Goal: Find specific page/section: Find specific page/section

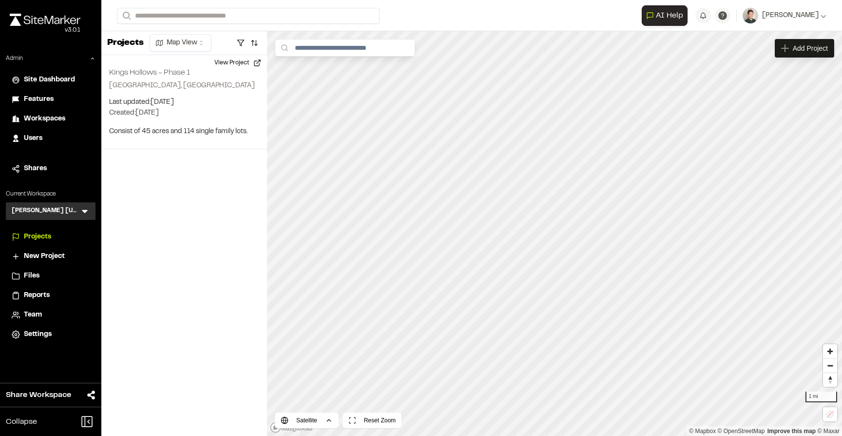
click at [82, 210] on icon at bounding box center [85, 211] width 10 height 10
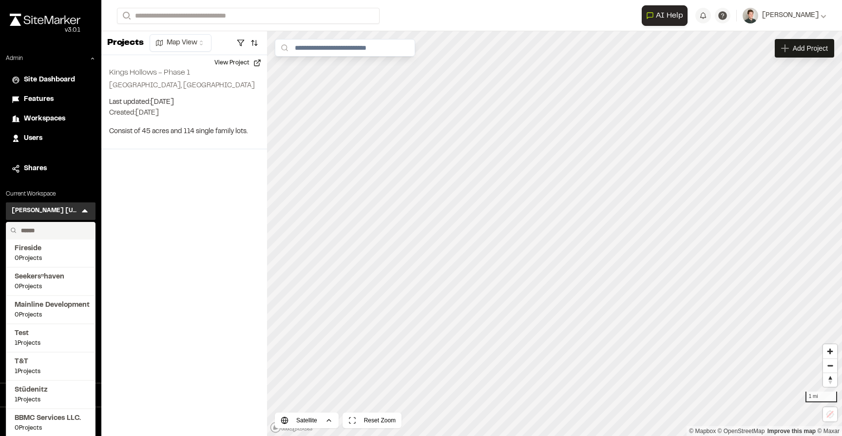
click at [55, 232] on input "text" at bounding box center [54, 230] width 74 height 17
type input "*"
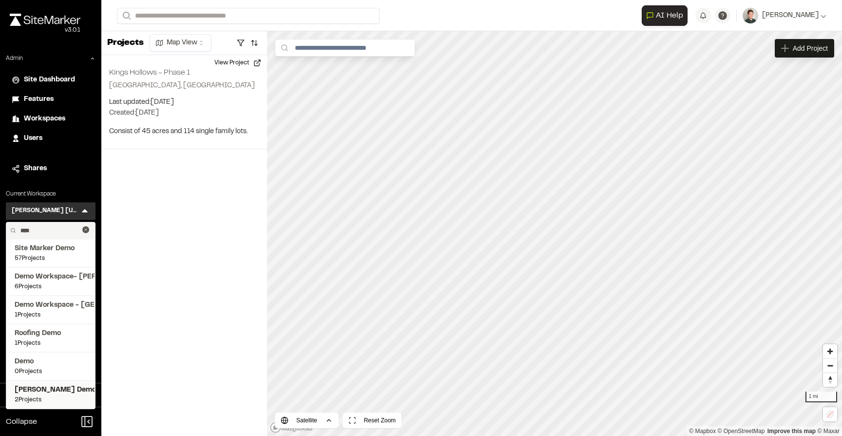
type input "****"
click at [38, 398] on span "2 Projects" at bounding box center [51, 399] width 72 height 9
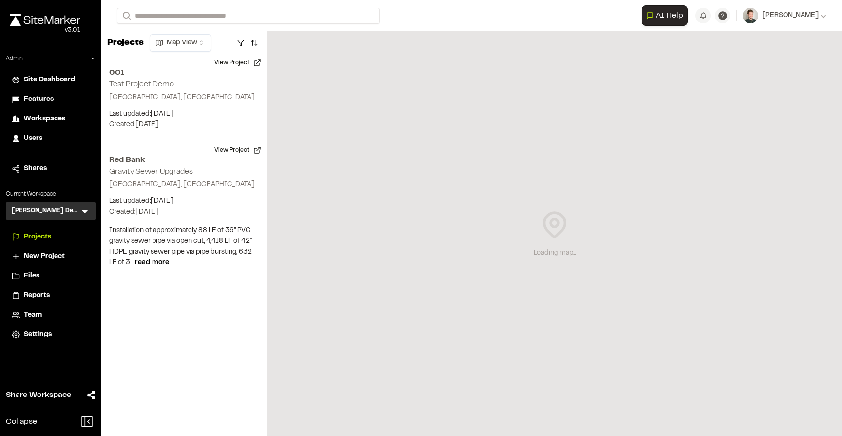
click at [603, 115] on div "Loading map..." at bounding box center [554, 233] width 575 height 404
